Goal: Check status: Check status

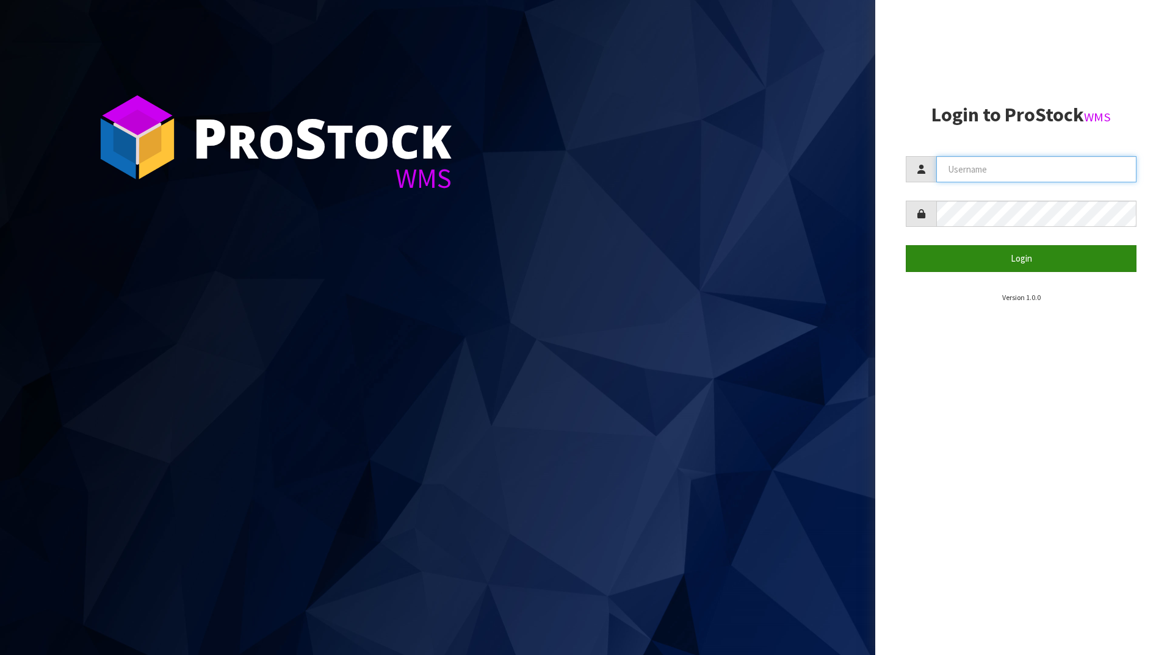
type input "DUTTNZ"
click at [968, 269] on button "Login" at bounding box center [1021, 258] width 231 height 26
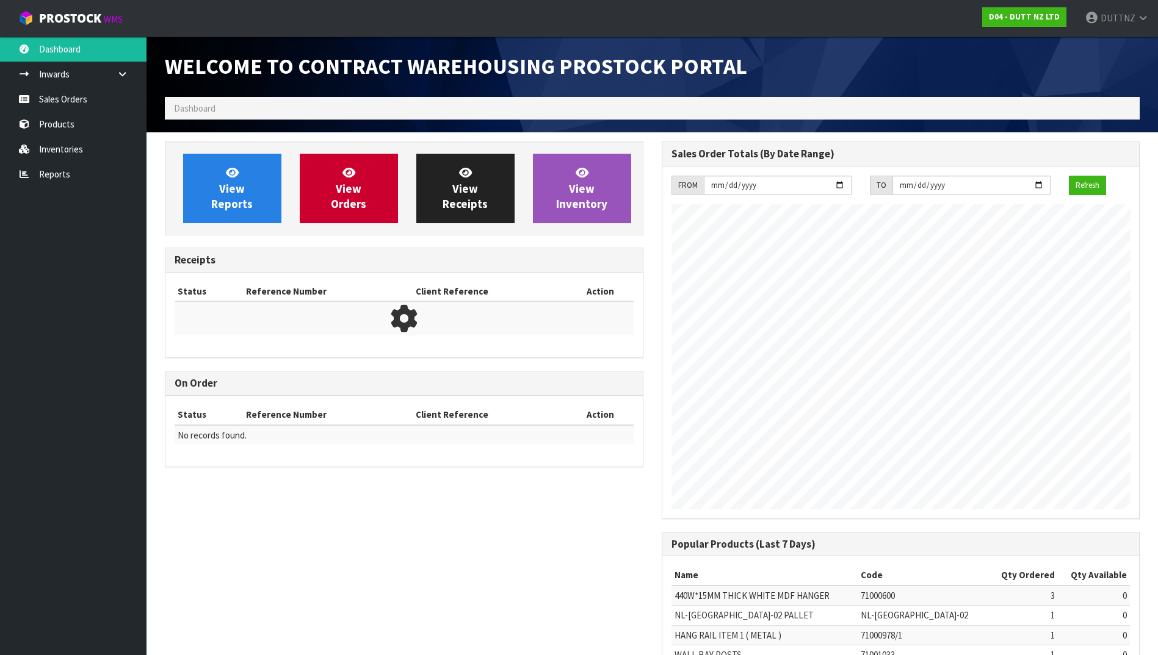
scroll to position [677, 496]
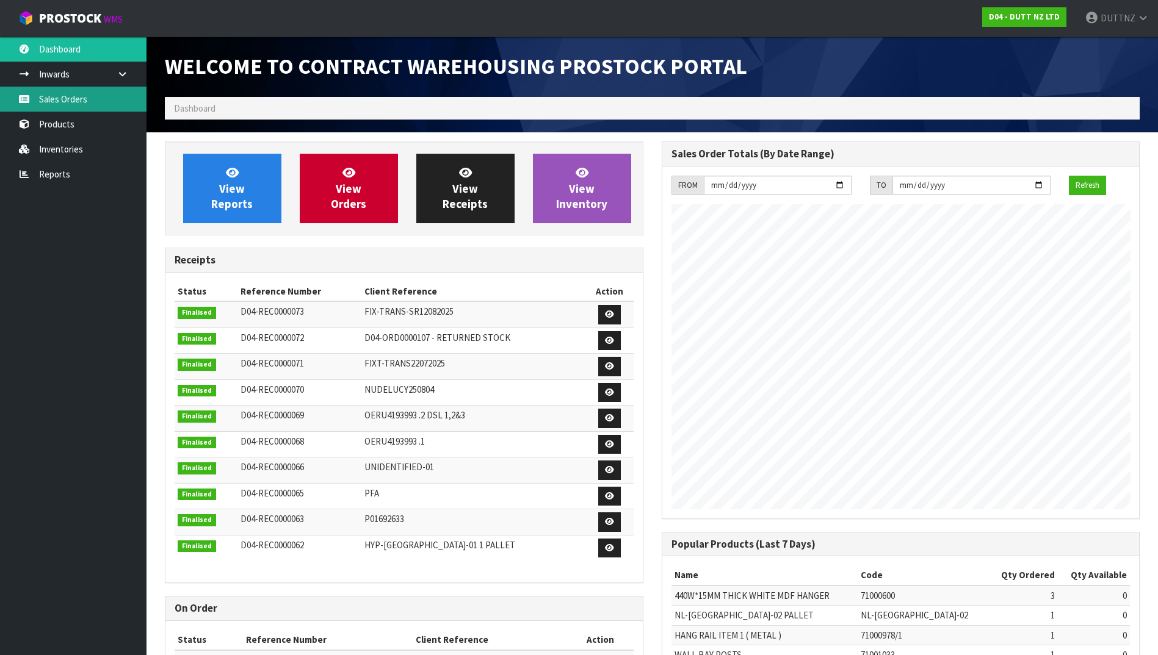
click at [64, 109] on link "Sales Orders" at bounding box center [73, 99] width 146 height 25
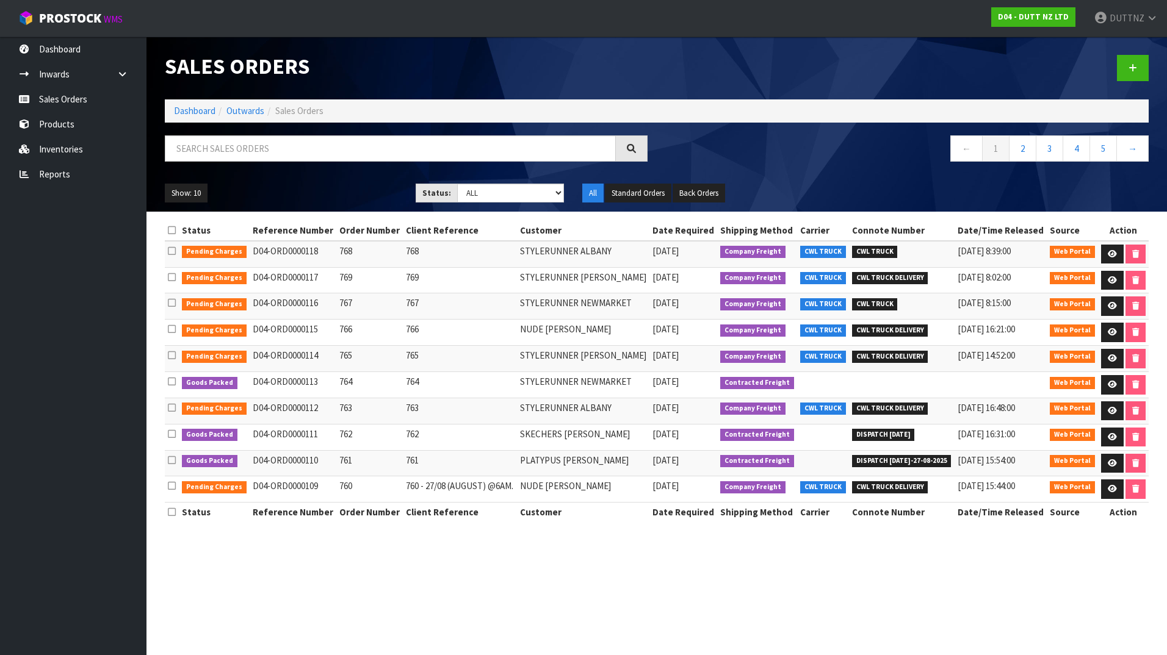
click at [541, 335] on td "NUDE [PERSON_NAME]" at bounding box center [583, 333] width 132 height 26
click at [358, 153] on input "text" at bounding box center [390, 148] width 451 height 26
paste input "71002312"
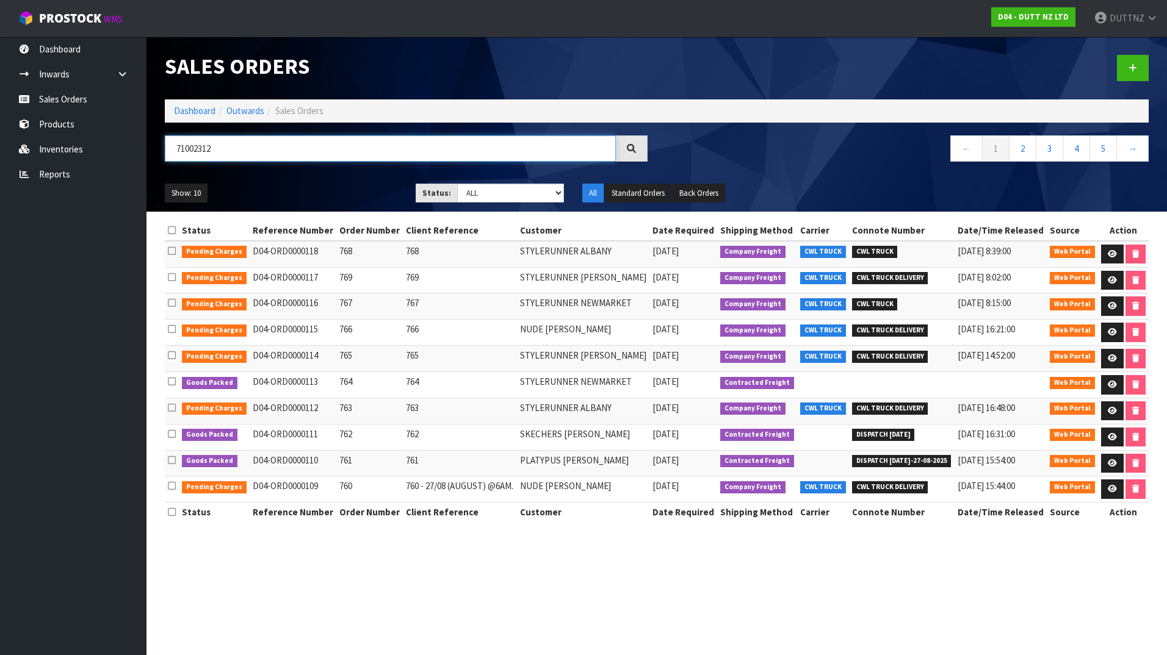
type input "71002312"
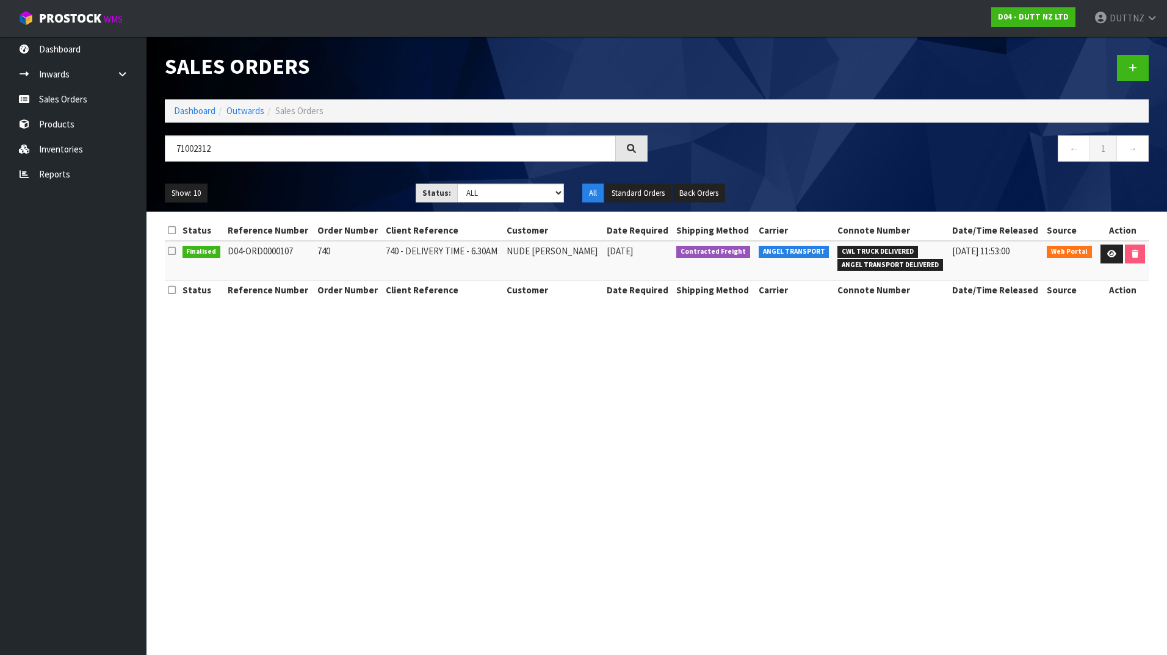
click at [396, 255] on td "740 - DELIVERY TIME - 6.30AM" at bounding box center [443, 261] width 121 height 40
click at [1109, 253] on icon at bounding box center [1111, 254] width 9 height 8
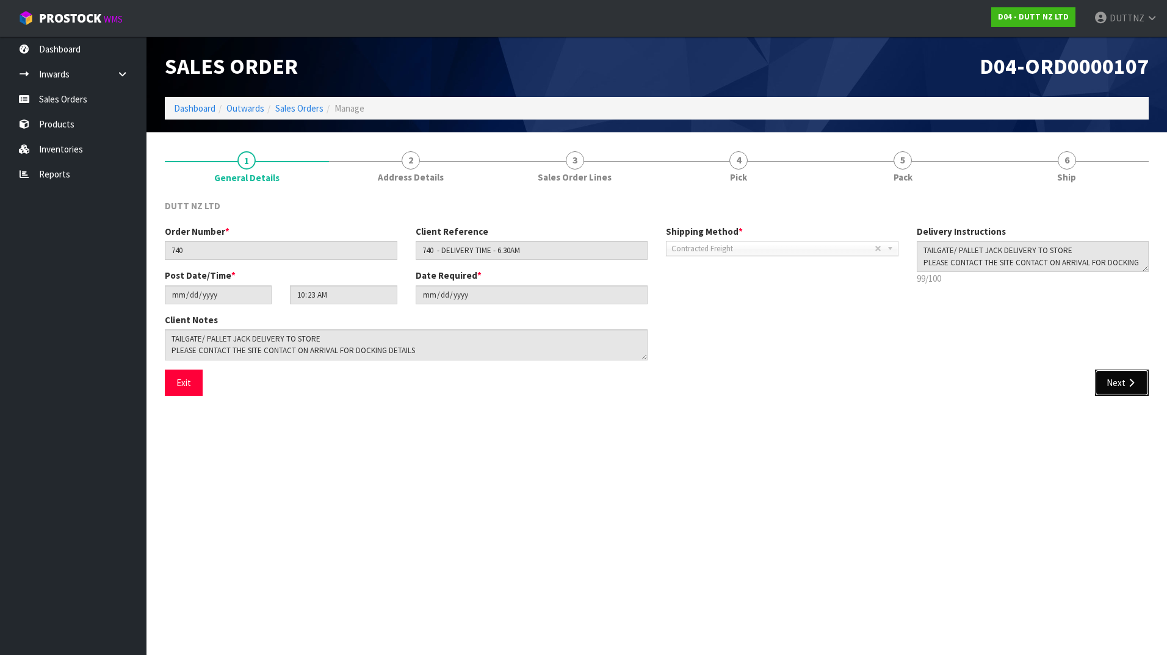
click at [1127, 387] on button "Next" at bounding box center [1122, 383] width 54 height 26
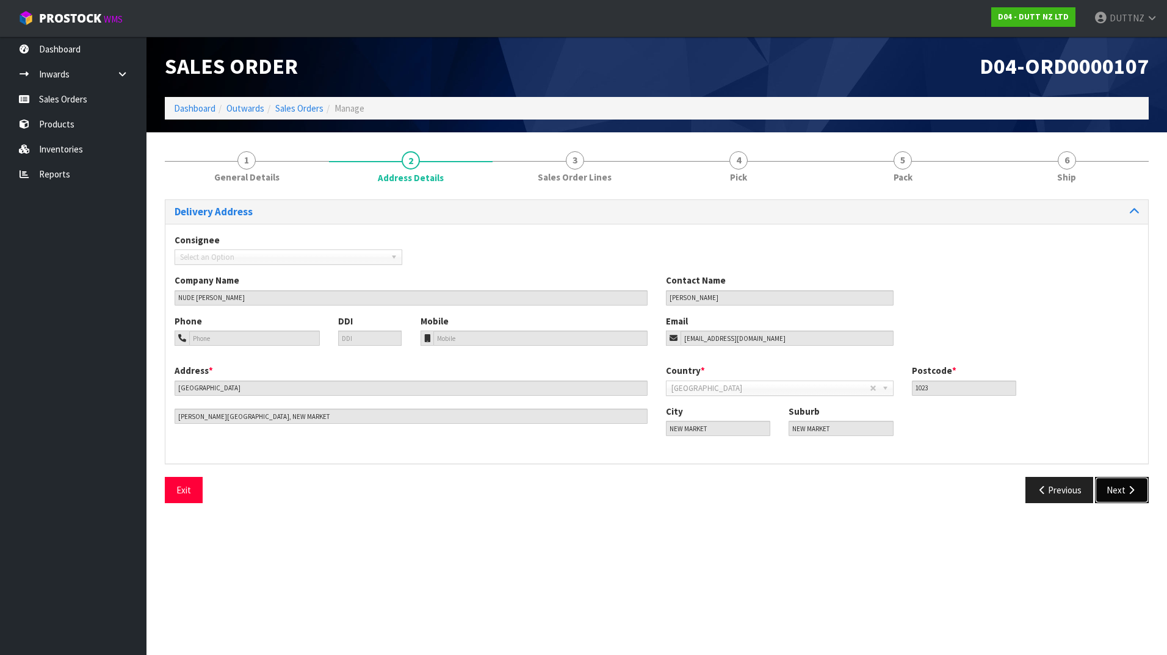
click at [1114, 501] on button "Next" at bounding box center [1122, 490] width 54 height 26
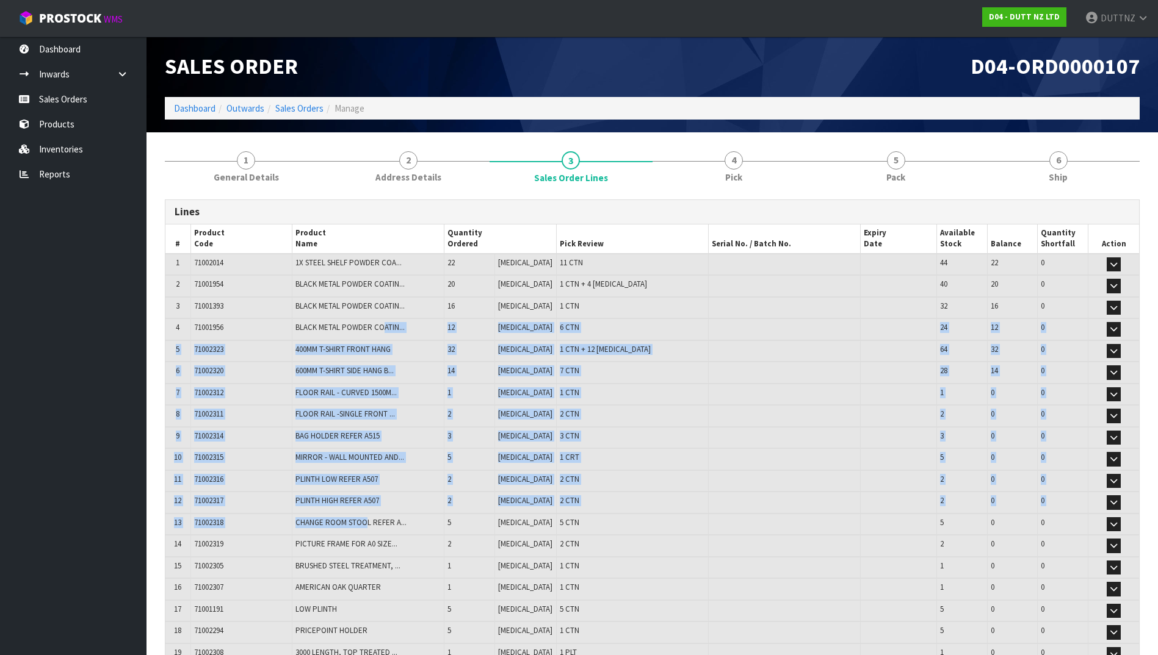
drag, startPoint x: 363, startPoint y: 567, endPoint x: 380, endPoint y: 325, distance: 242.8
click at [380, 325] on table "# Product Code Product Name Quantity Ordered Pick Review Serial No. / Batch No.…" at bounding box center [651, 445] width 973 height 440
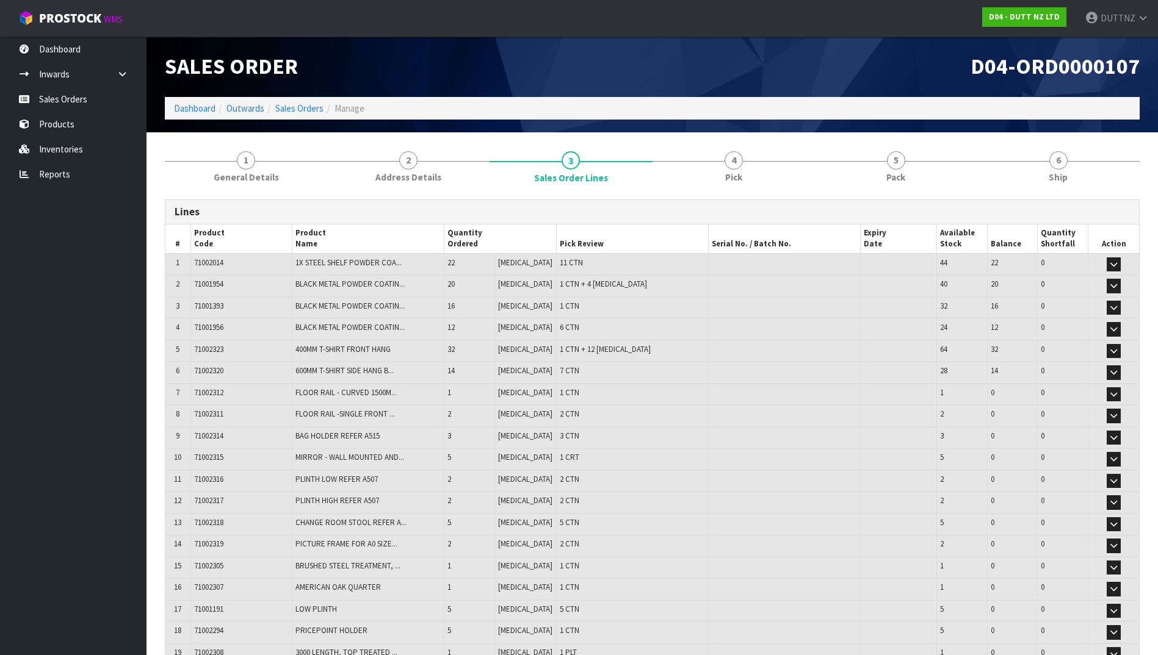
click at [151, 415] on section "1 General Details 2 Address Details 3 Sales Order Lines 4 Pick 5 Pack 6 Ship Li…" at bounding box center [651, 455] width 1011 height 647
